Goal: Use online tool/utility

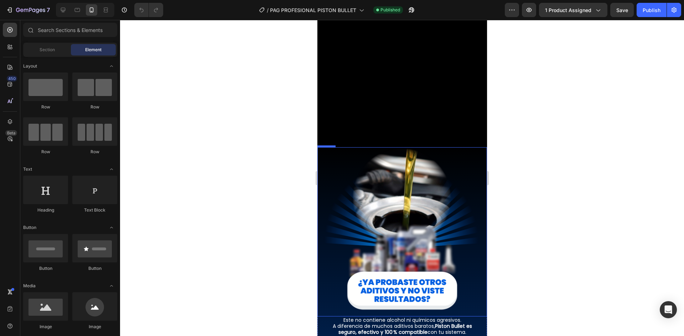
scroll to position [676, 0]
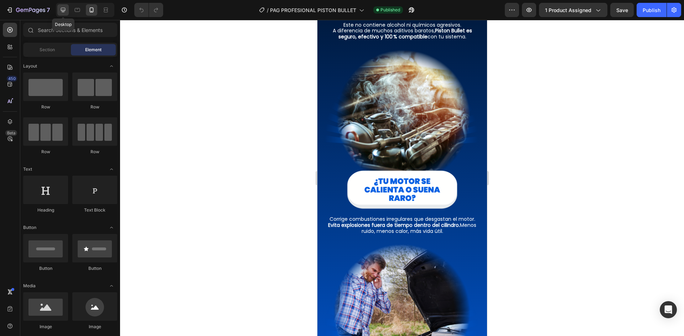
click at [60, 10] on icon at bounding box center [62, 9] width 7 height 7
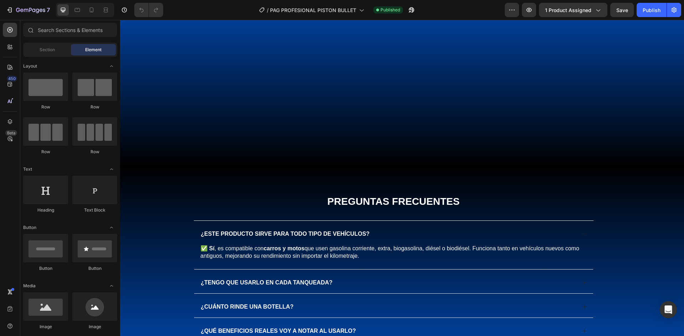
scroll to position [1719, 0]
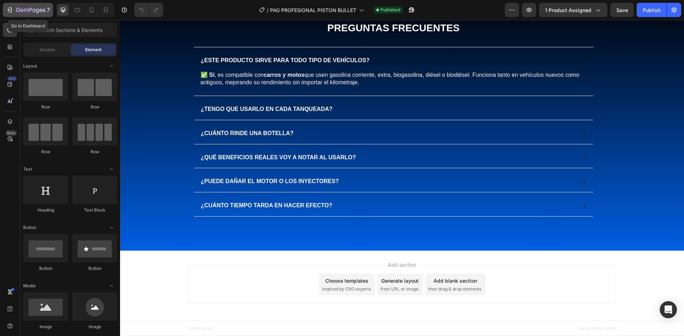
click at [11, 7] on icon "button" at bounding box center [9, 9] width 7 height 7
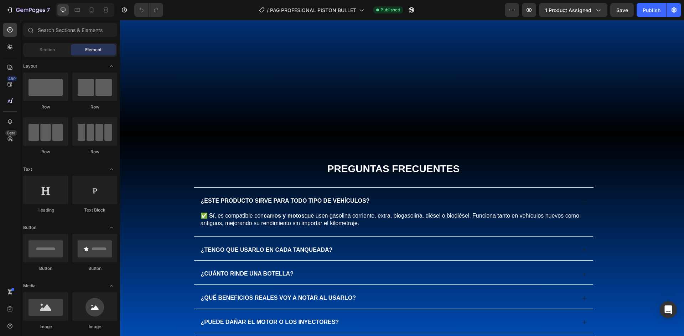
scroll to position [1535, 0]
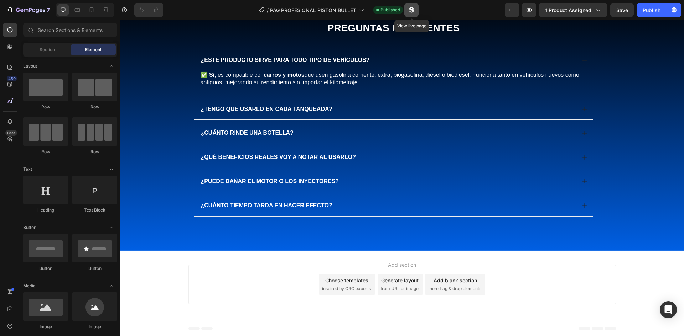
click at [409, 10] on icon "button" at bounding box center [411, 9] width 7 height 7
click at [10, 44] on icon at bounding box center [9, 46] width 7 height 7
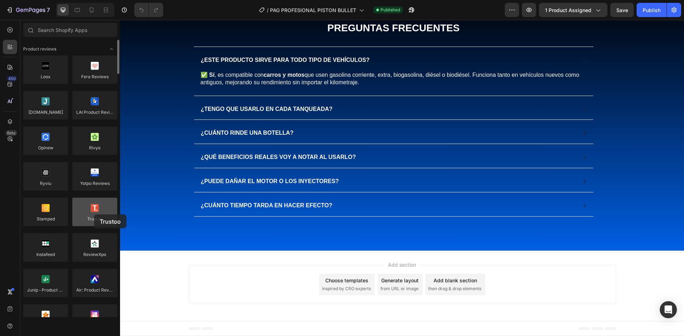
click at [94, 215] on div at bounding box center [94, 212] width 45 height 28
click at [93, 220] on div at bounding box center [94, 212] width 45 height 28
